Goal: Navigation & Orientation: Find specific page/section

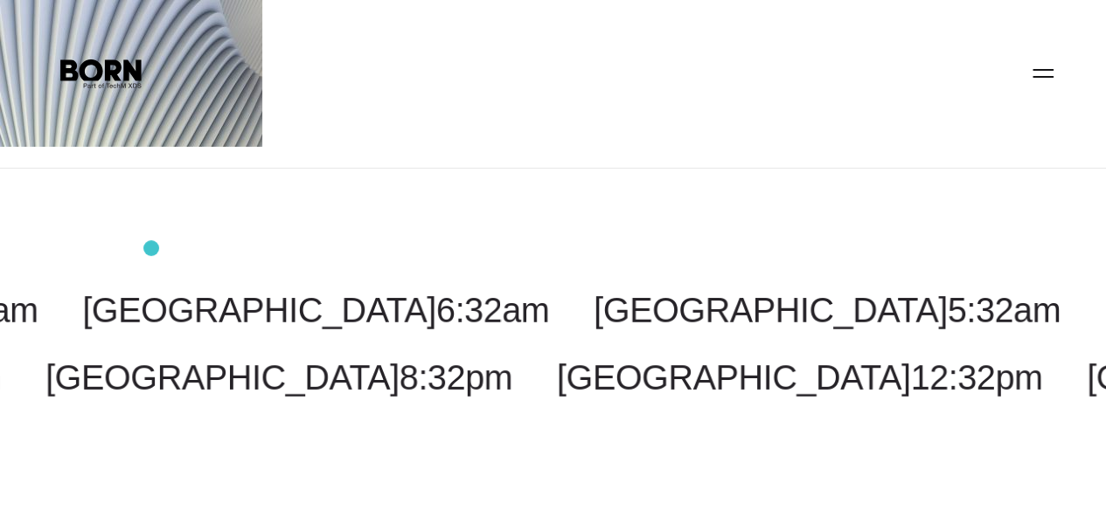
scroll to position [524, 0]
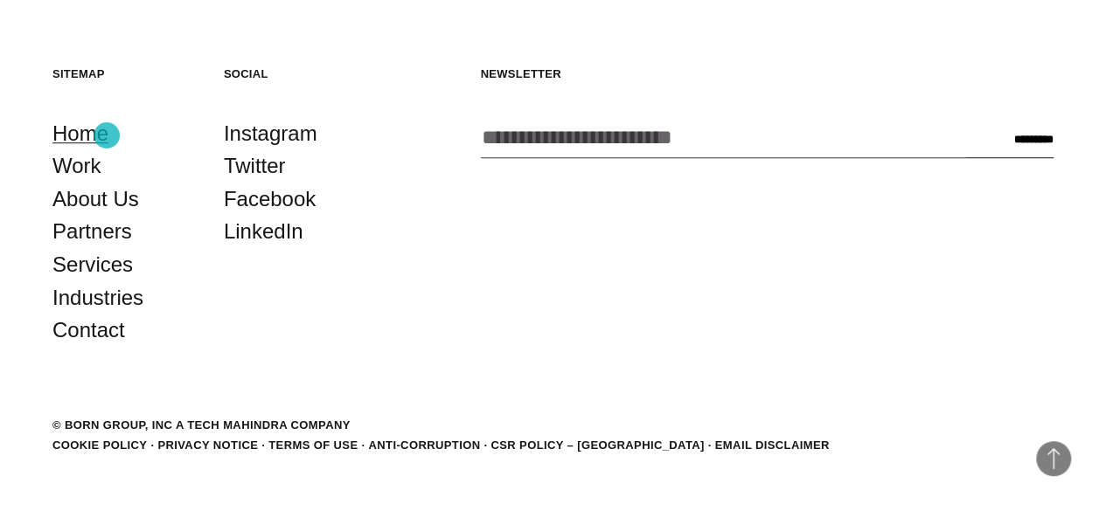
click at [107, 135] on link "Home" at bounding box center [80, 133] width 56 height 33
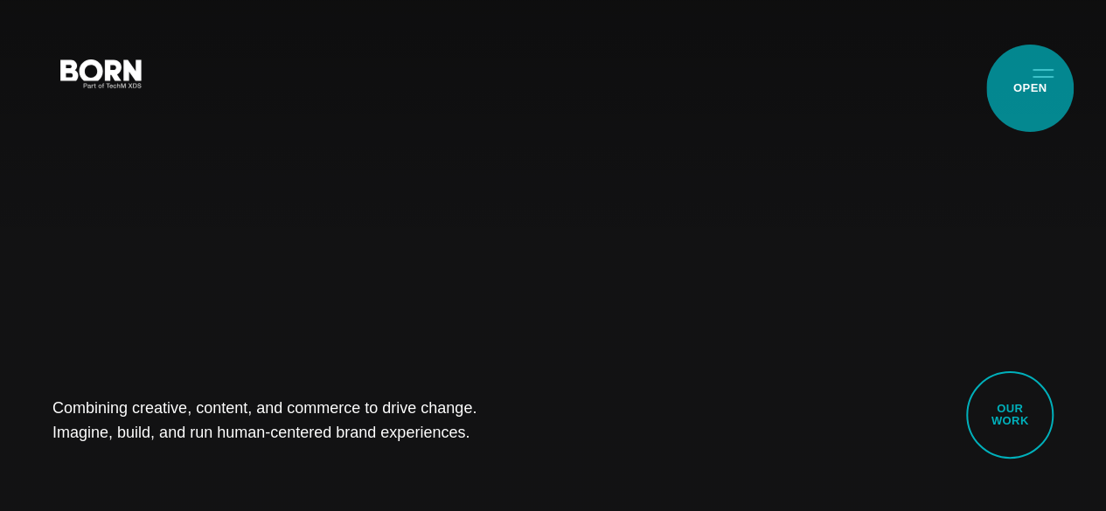
click at [1030, 88] on button "Primary Menu" at bounding box center [1043, 72] width 42 height 37
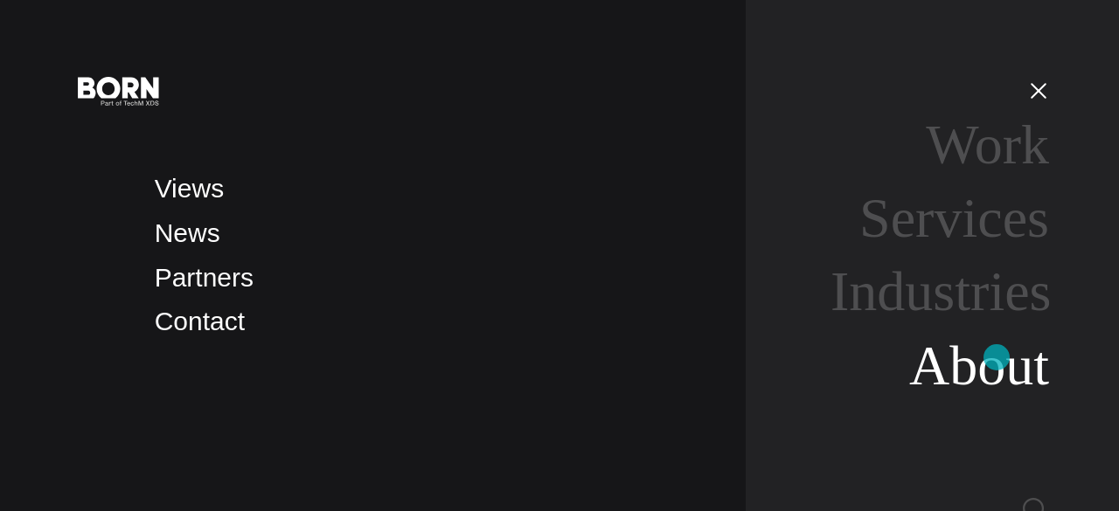
click at [996, 357] on link "About" at bounding box center [979, 366] width 140 height 62
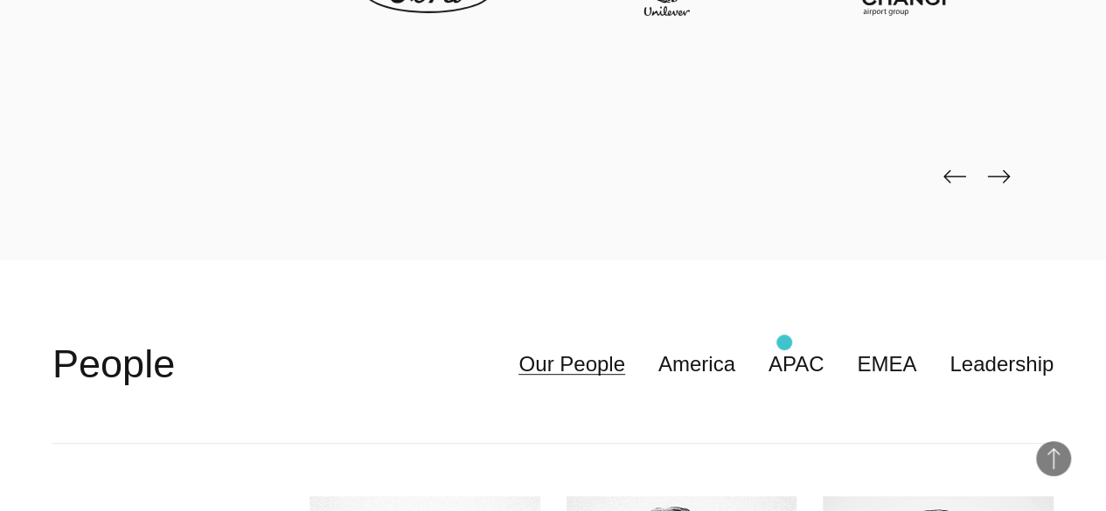
scroll to position [3584, 0]
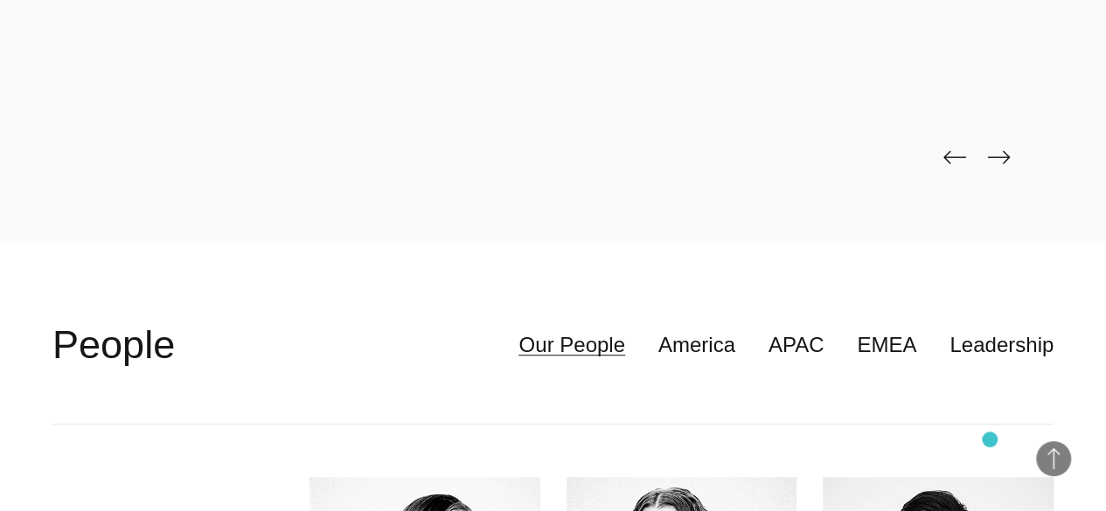
click at [989, 164] on img at bounding box center [998, 157] width 23 height 14
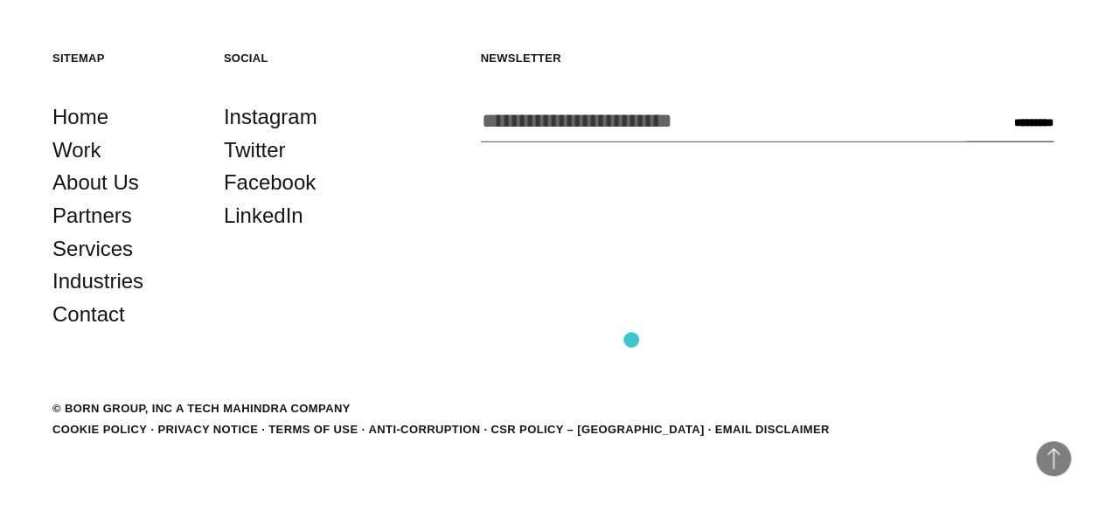
scroll to position [5471, 0]
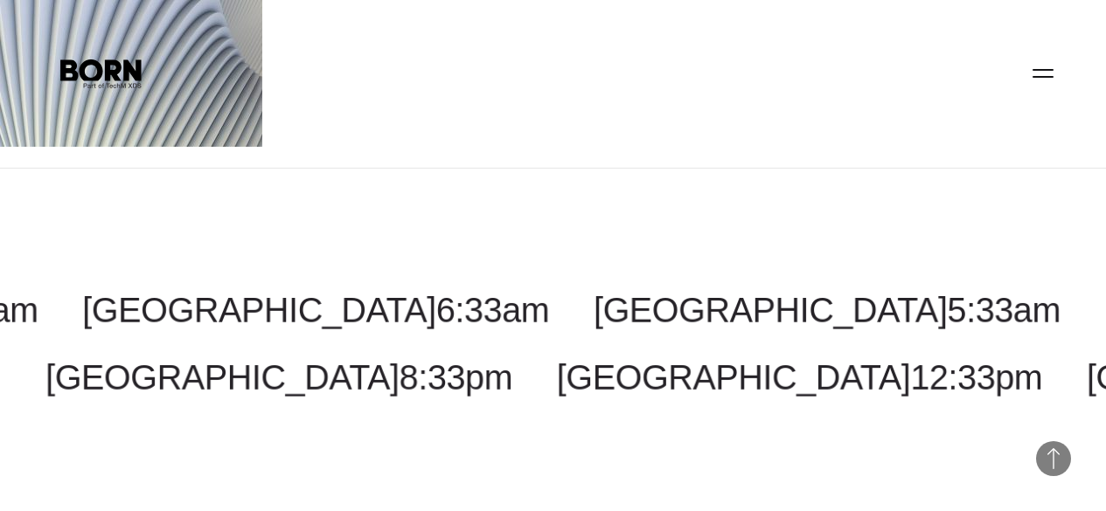
scroll to position [524, 0]
